Goal: Task Accomplishment & Management: Complete application form

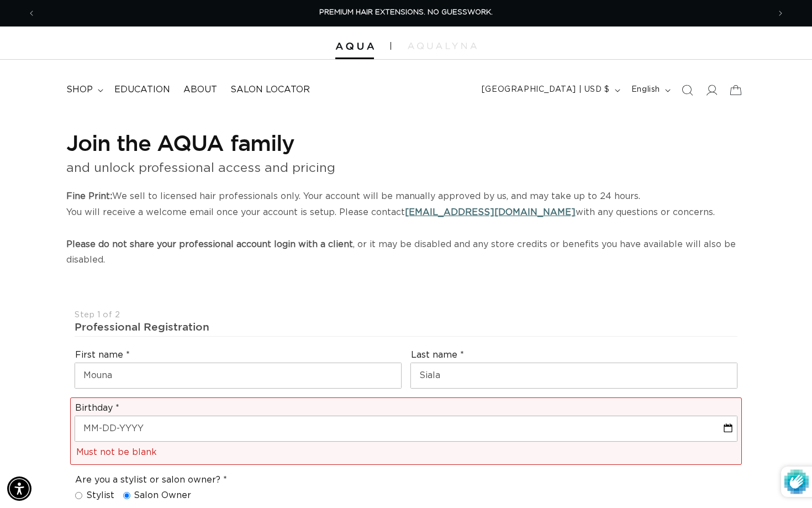
select select "US"
select select "[GEOGRAPHIC_DATA]"
select select "[US_STATE]"
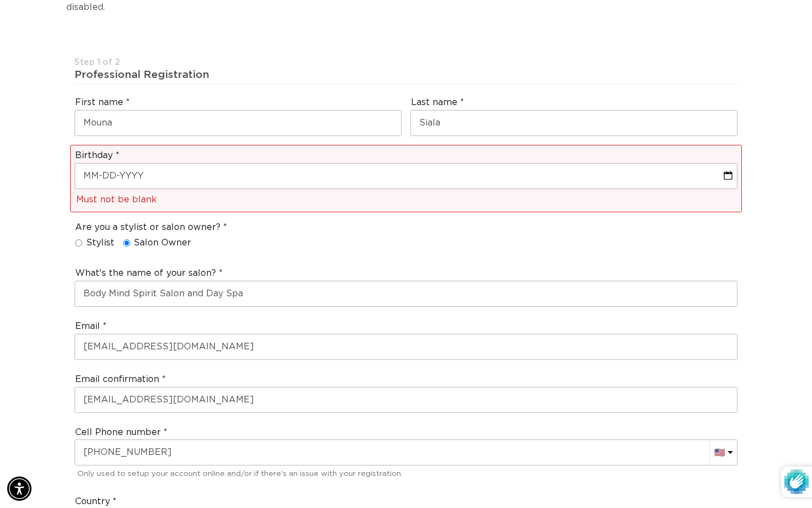
scroll to position [0, 1467]
